Goal: Navigation & Orientation: Find specific page/section

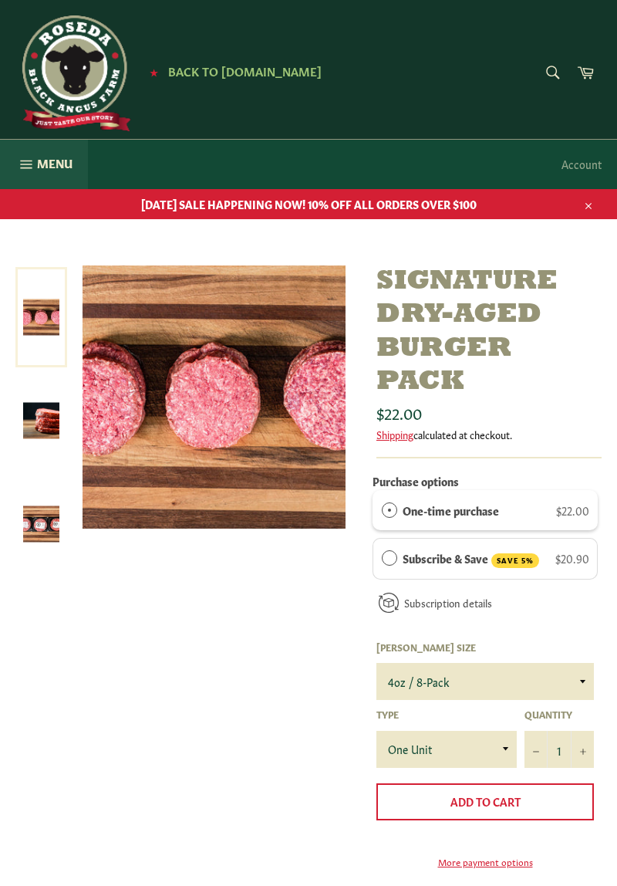
click at [47, 167] on span "Menu" at bounding box center [54, 163] width 35 height 16
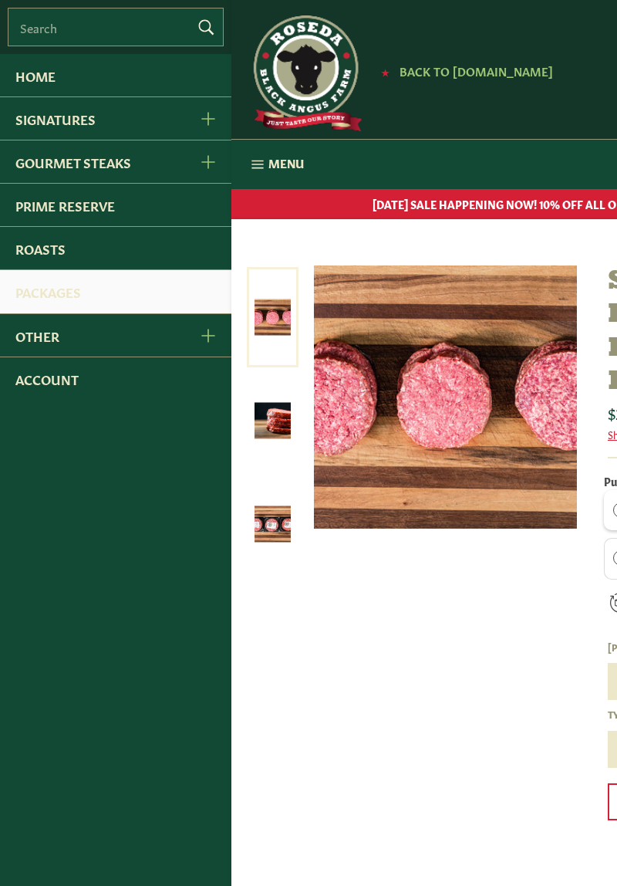
click at [177, 289] on link "Packages" at bounding box center [115, 291] width 231 height 42
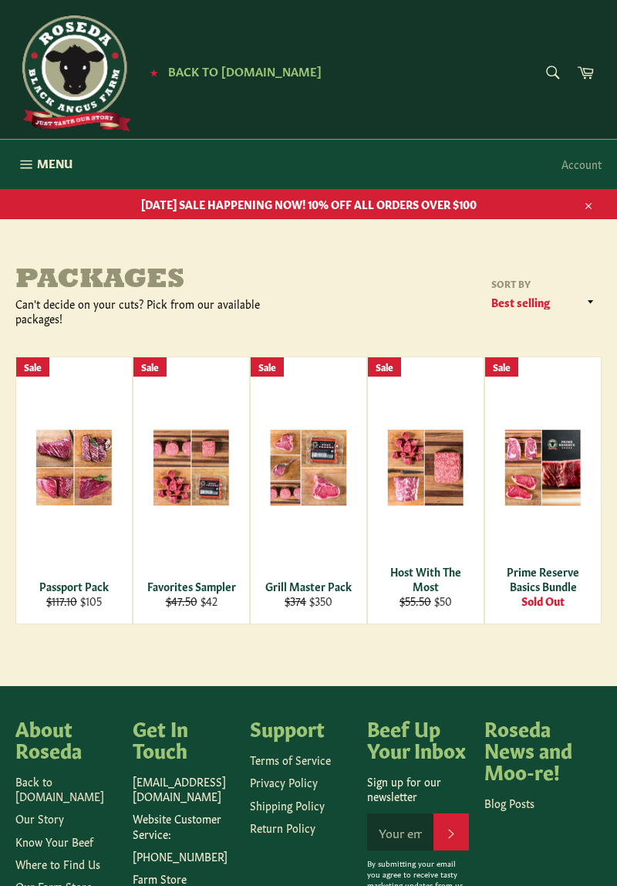
click at [37, 157] on span "Menu" at bounding box center [54, 163] width 35 height 16
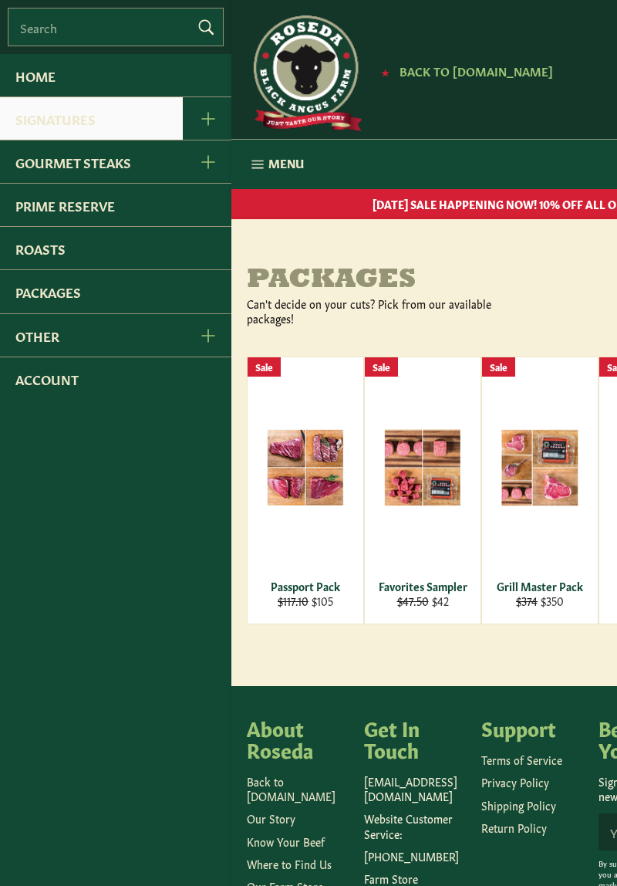
click at [181, 123] on link "Signatures" at bounding box center [91, 118] width 183 height 42
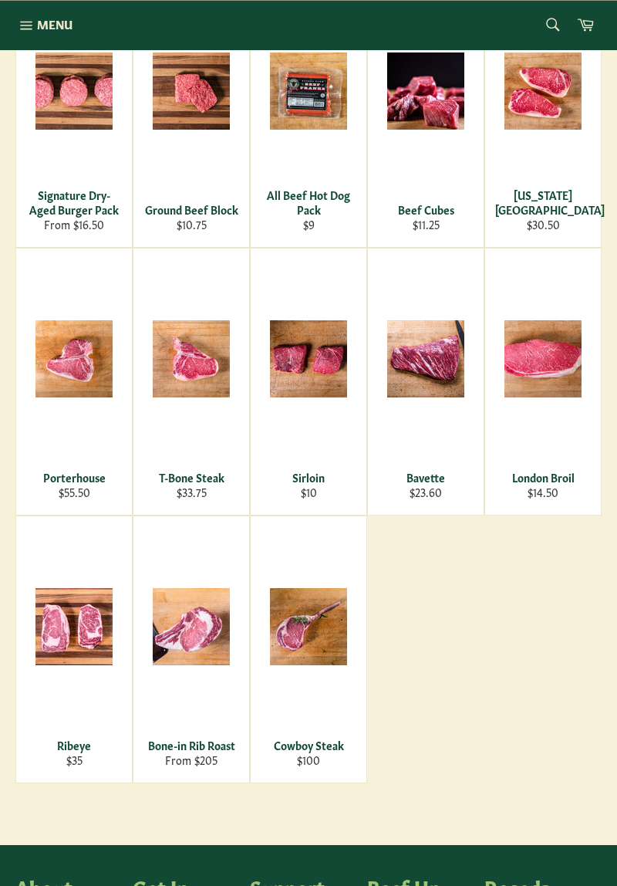
scroll to position [384, 0]
